Goal: Answer question/provide support: Answer question/provide support

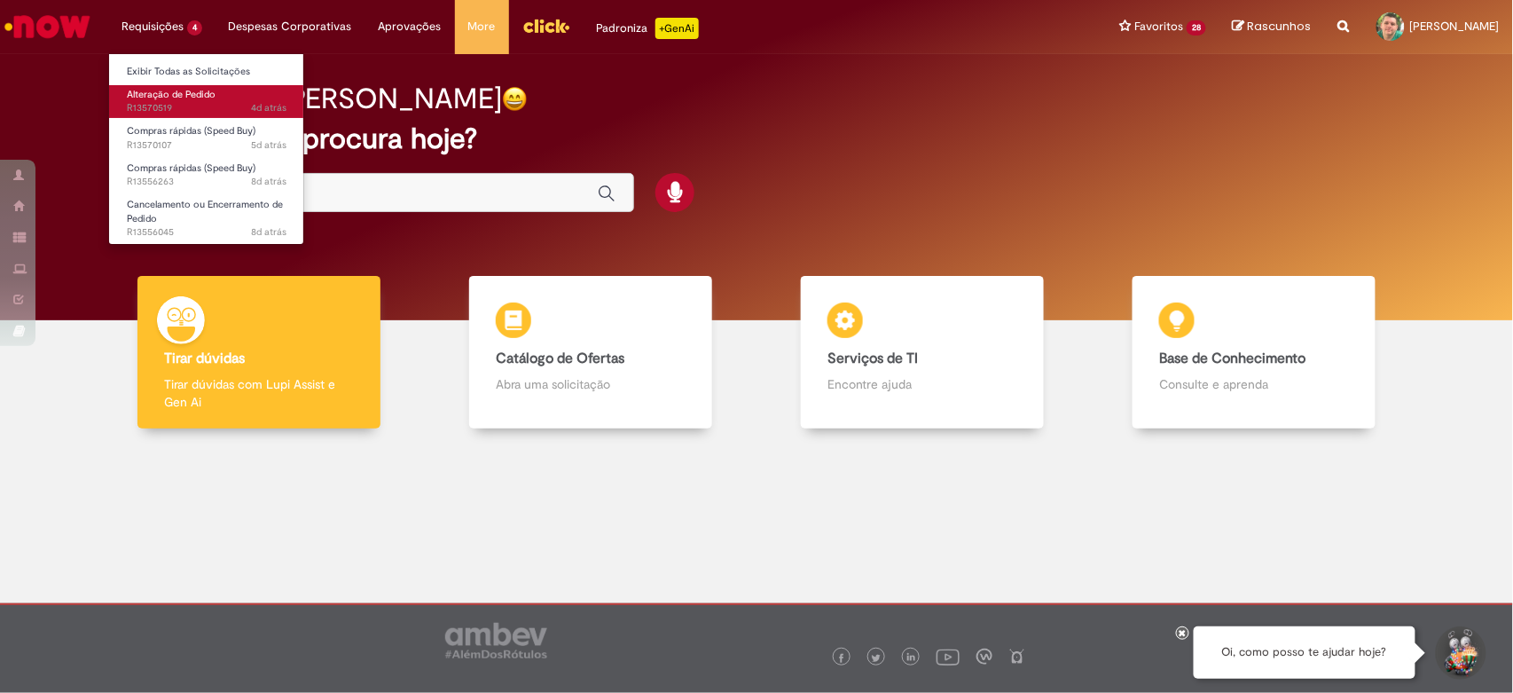
click at [140, 103] on span "4d atrás 4 dias atrás R13570519" at bounding box center [207, 108] width 160 height 14
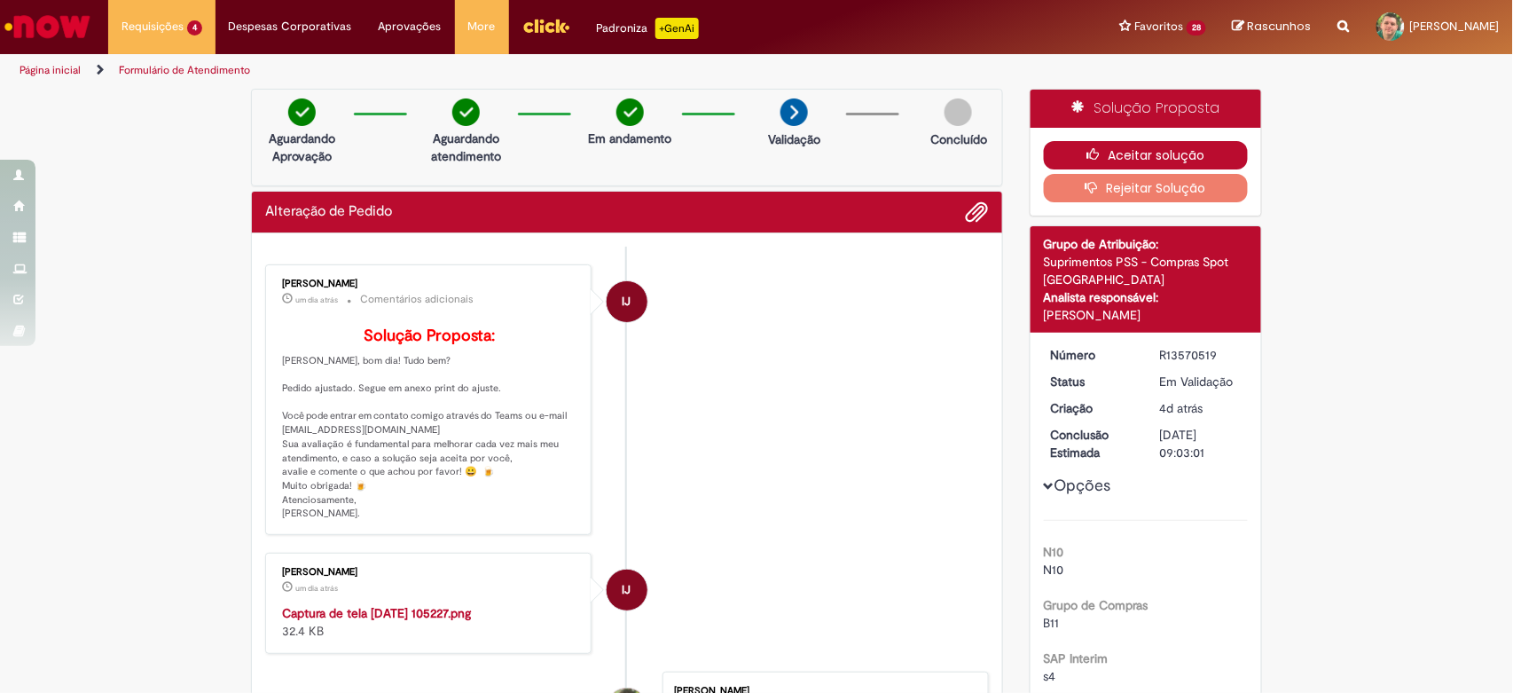
click at [1122, 148] on button "Aceitar solução" at bounding box center [1146, 155] width 205 height 28
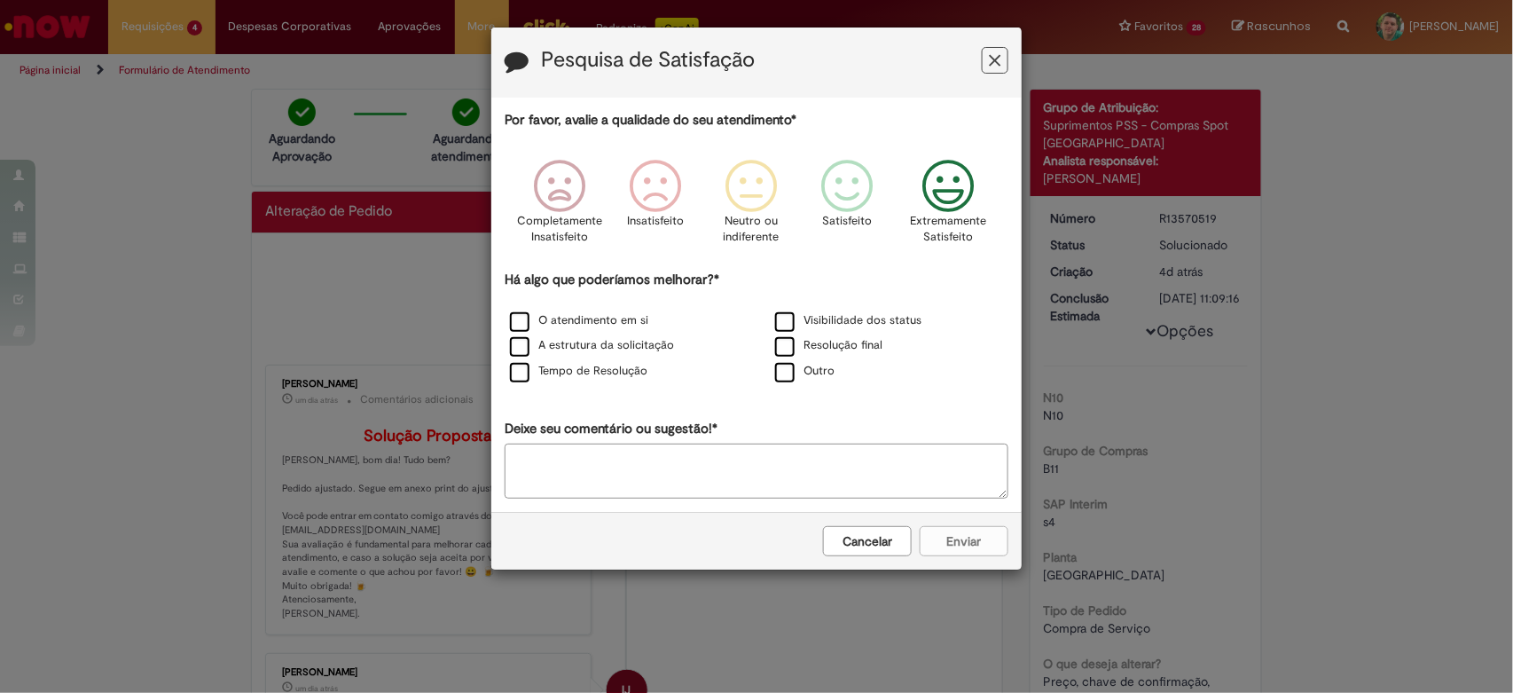
click at [965, 183] on icon "Feedback" at bounding box center [948, 186] width 67 height 53
click at [525, 324] on label "O atendimento em si" at bounding box center [579, 320] width 138 height 17
click at [954, 538] on button "Enviar" at bounding box center [964, 541] width 89 height 30
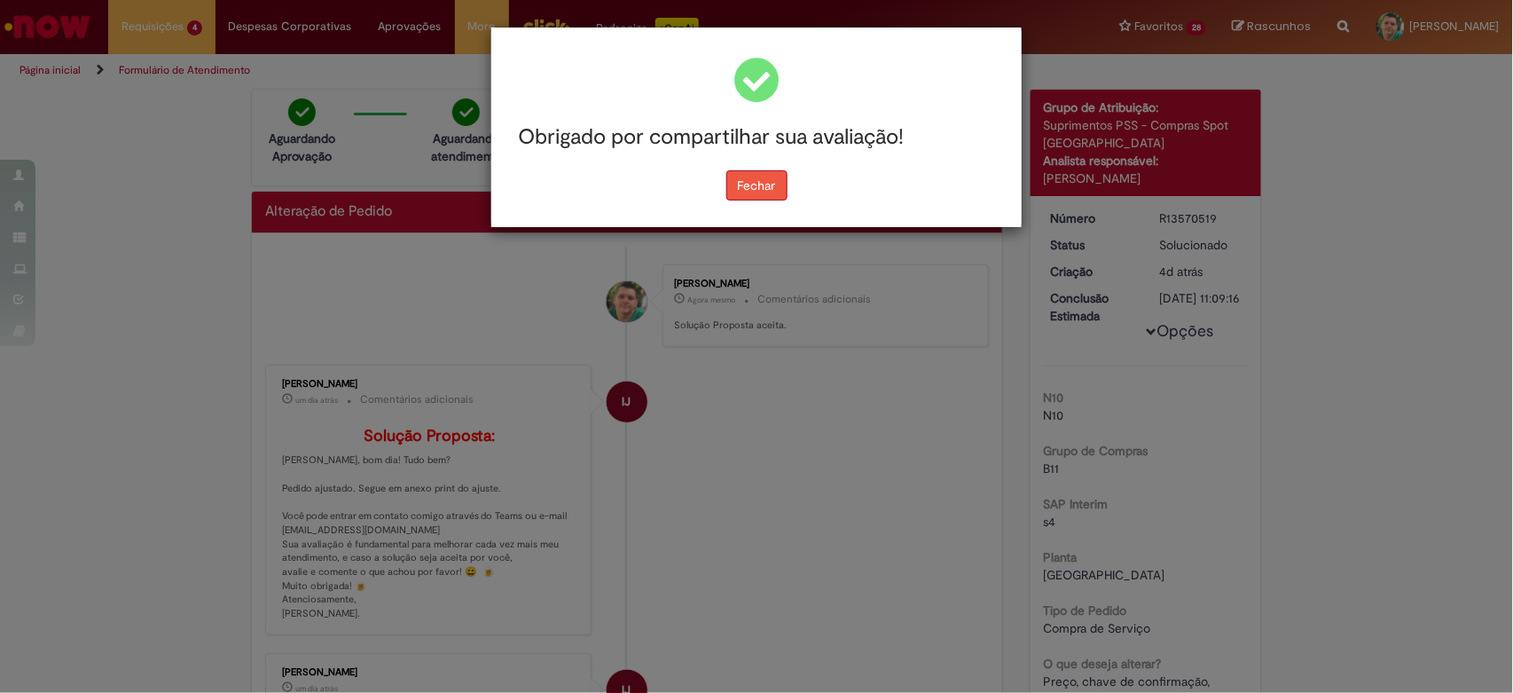
click at [755, 190] on button "Fechar" at bounding box center [756, 185] width 61 height 30
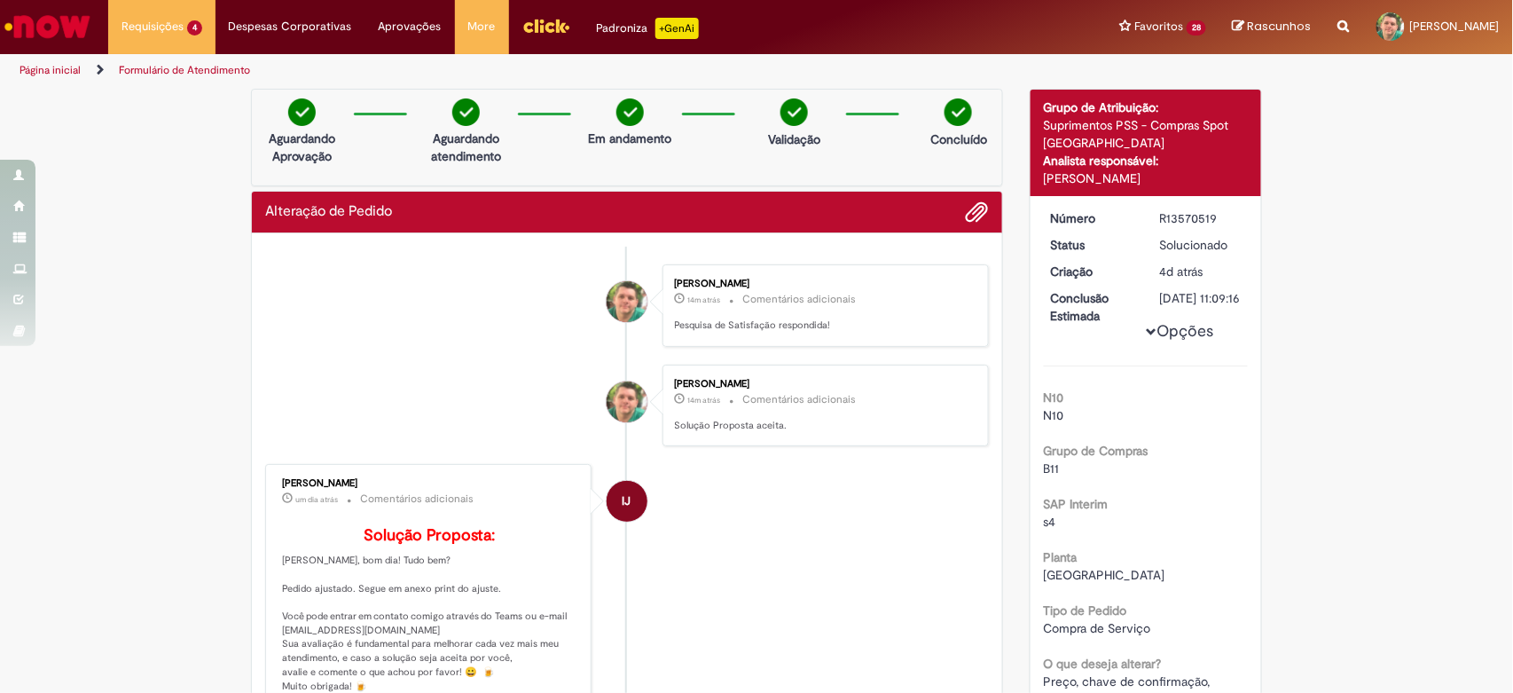
click at [530, 28] on img "Menu Cabeçalho" at bounding box center [546, 25] width 48 height 27
